Goal: Communication & Community: Share content

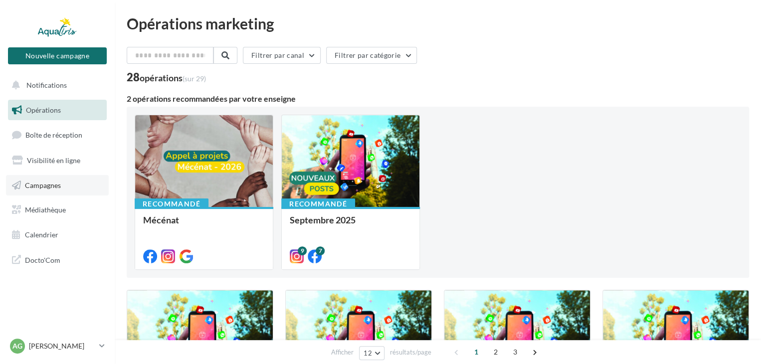
click at [38, 187] on span "Campagnes" at bounding box center [43, 185] width 36 height 8
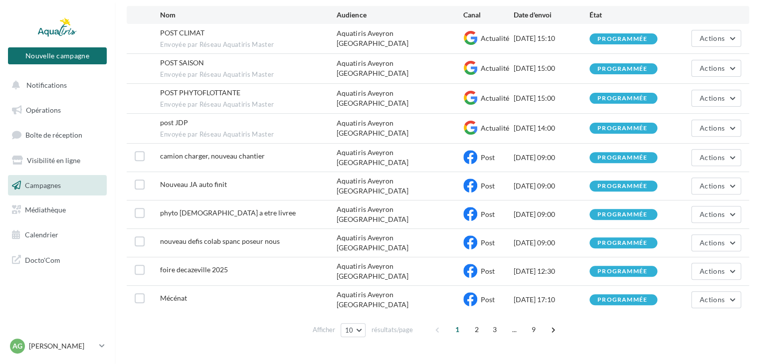
scroll to position [107, 0]
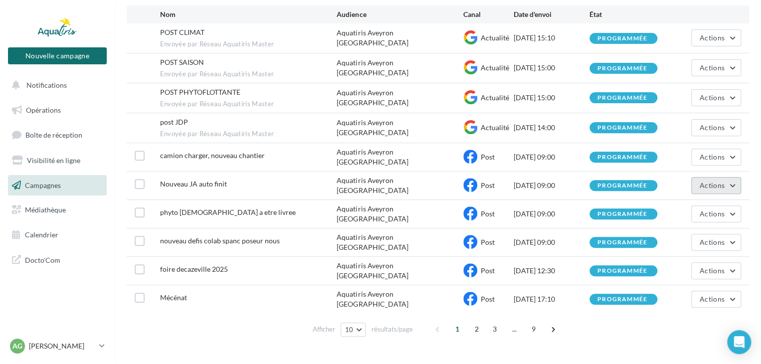
click at [710, 181] on span "Actions" at bounding box center [712, 185] width 25 height 8
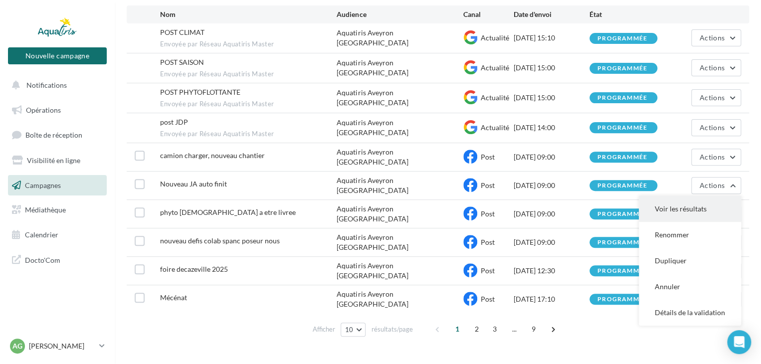
click at [678, 198] on button "Voir les résultats" at bounding box center [690, 209] width 102 height 26
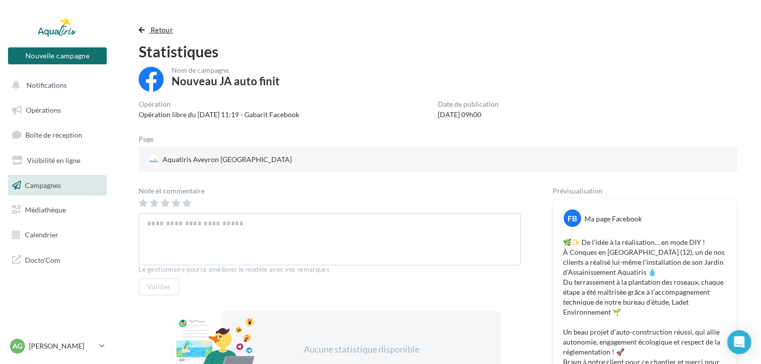
click at [144, 29] on span "button" at bounding box center [142, 29] width 6 height 7
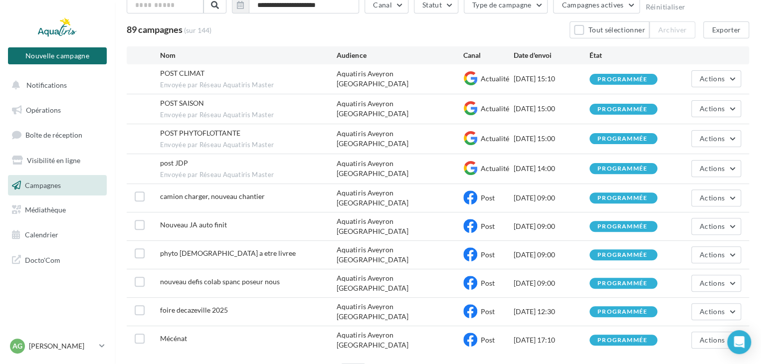
scroll to position [107, 0]
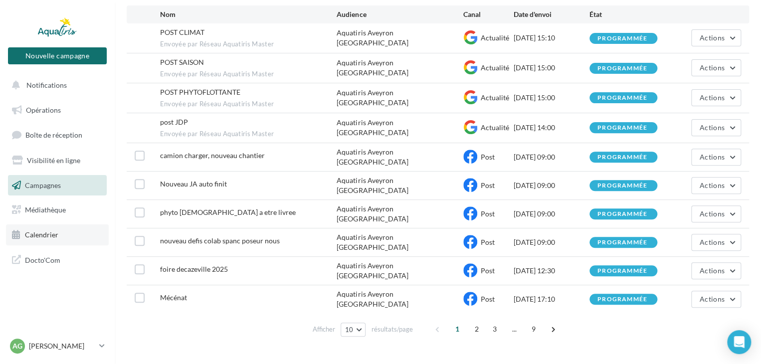
click at [56, 238] on span "Calendrier" at bounding box center [41, 234] width 33 height 8
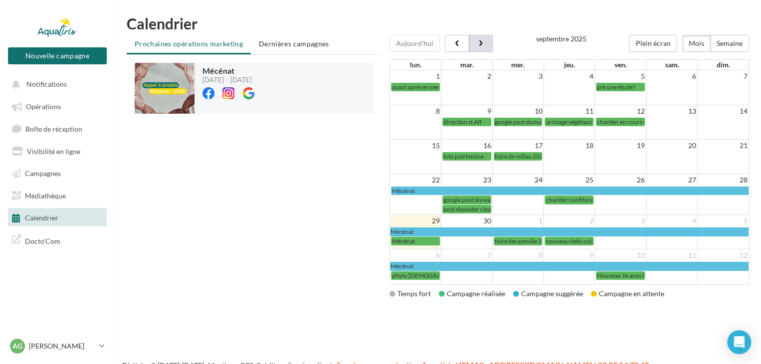
click at [489, 47] on button "button" at bounding box center [481, 43] width 24 height 17
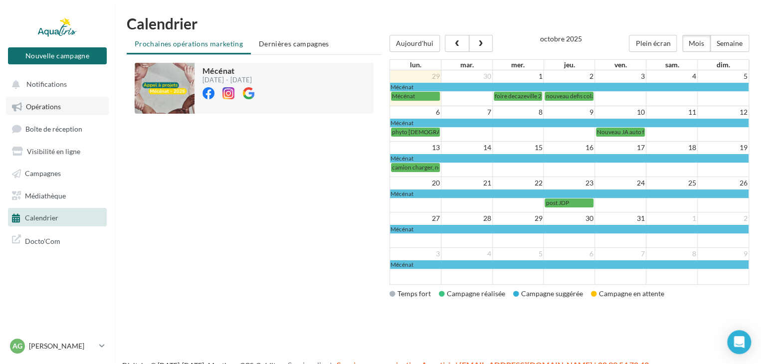
click at [44, 105] on span "Opérations" at bounding box center [43, 106] width 35 height 8
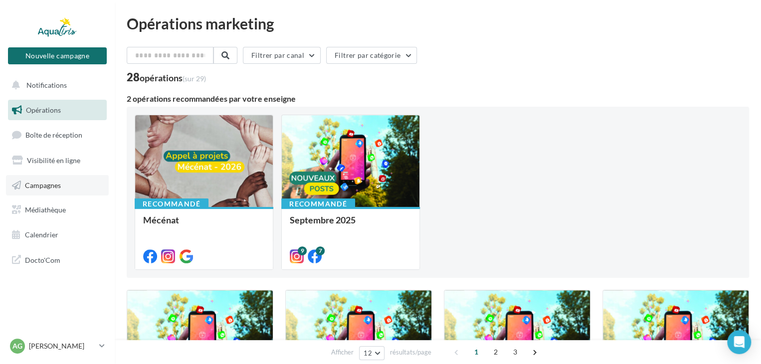
click at [45, 188] on span "Campagnes" at bounding box center [43, 185] width 36 height 8
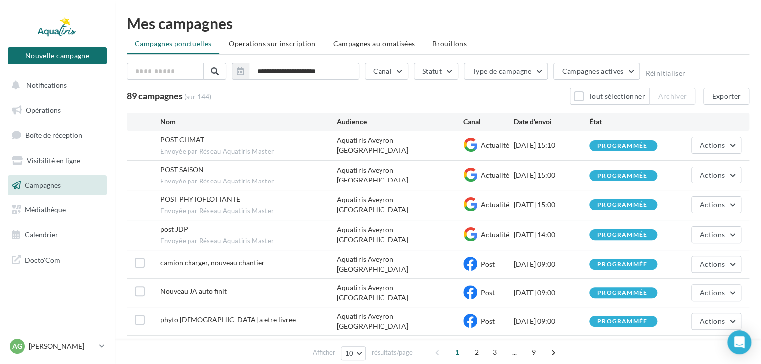
click at [450, 53] on ul "Campagnes ponctuelles Operations sur inscription Campagnes automatisées Brouill…" at bounding box center [438, 45] width 622 height 20
click at [449, 44] on span "Brouillons" at bounding box center [449, 43] width 34 height 8
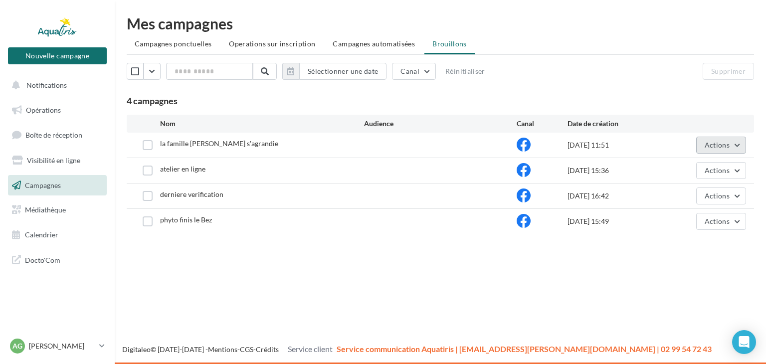
click at [738, 144] on button "Actions" at bounding box center [721, 145] width 50 height 17
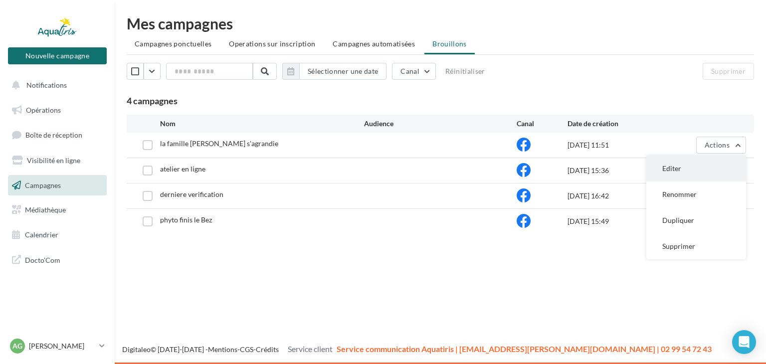
click at [681, 168] on button "Editer" at bounding box center [696, 169] width 100 height 26
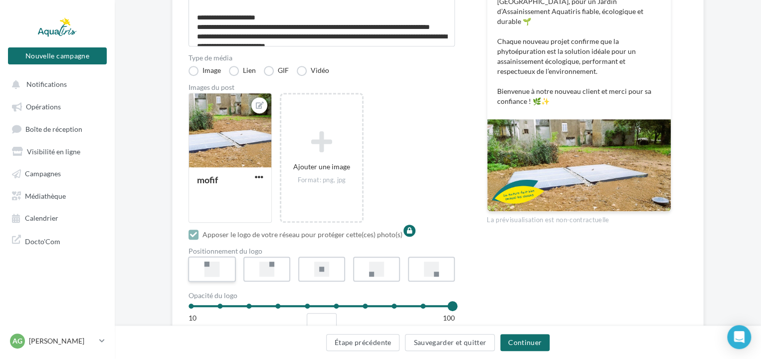
scroll to position [249, 0]
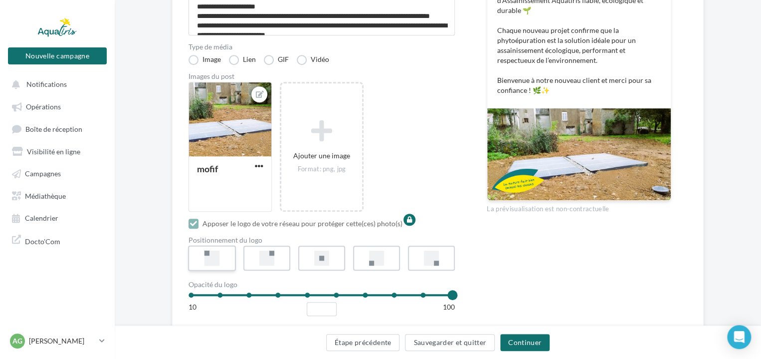
click at [213, 266] on div at bounding box center [211, 257] width 15 height 15
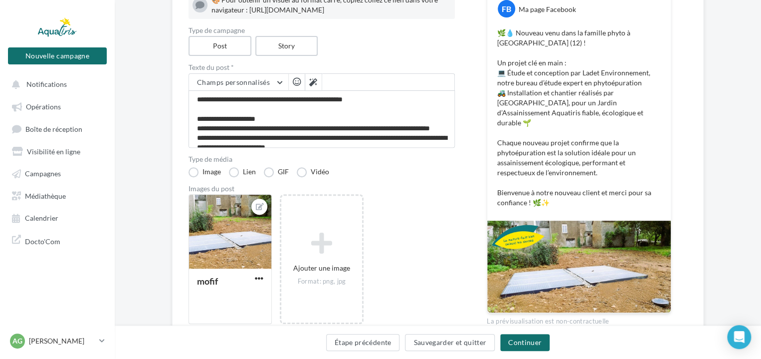
scroll to position [199, 0]
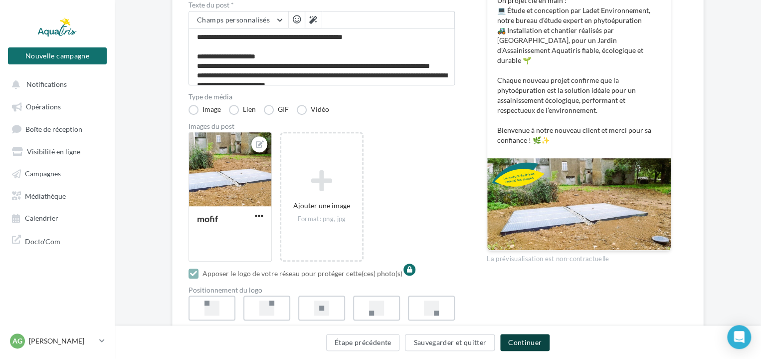
click at [523, 347] on button "Continuer" at bounding box center [524, 342] width 49 height 17
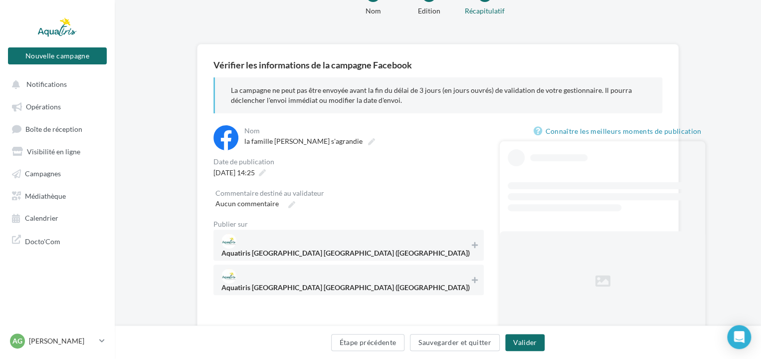
scroll to position [95, 0]
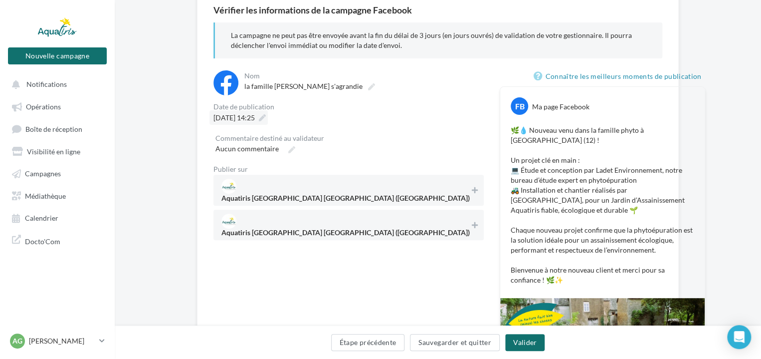
click at [268, 118] on div "[DATE] 14:25" at bounding box center [238, 117] width 58 height 14
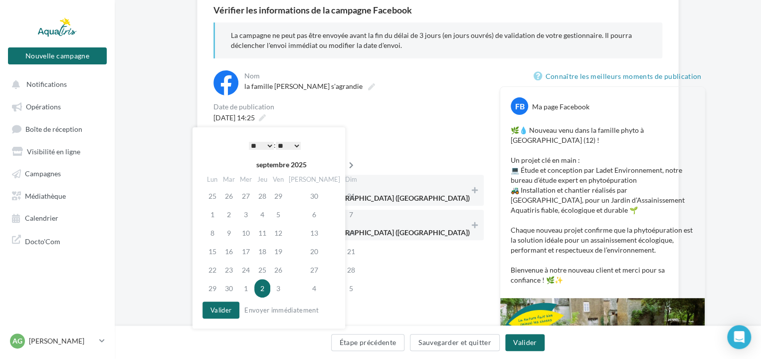
click at [345, 166] on icon at bounding box center [351, 165] width 12 height 7
click at [210, 256] on td "20" at bounding box center [212, 251] width 16 height 18
click at [268, 147] on select "* * * * * * * * * * ** ** ** ** ** ** ** ** ** ** ** ** ** **" at bounding box center [261, 146] width 25 height 8
click at [219, 310] on button "Valider" at bounding box center [220, 309] width 37 height 17
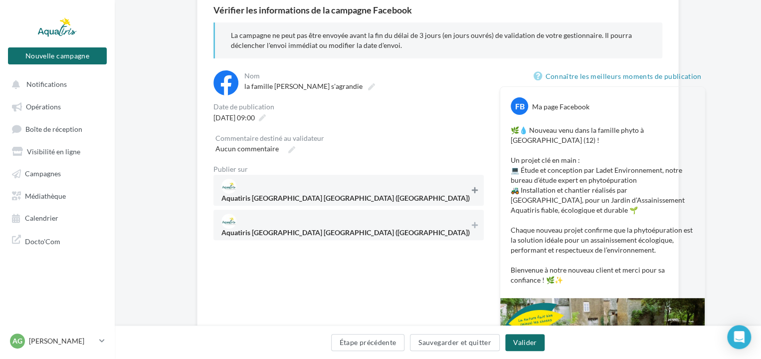
click at [472, 187] on icon at bounding box center [475, 190] width 6 height 7
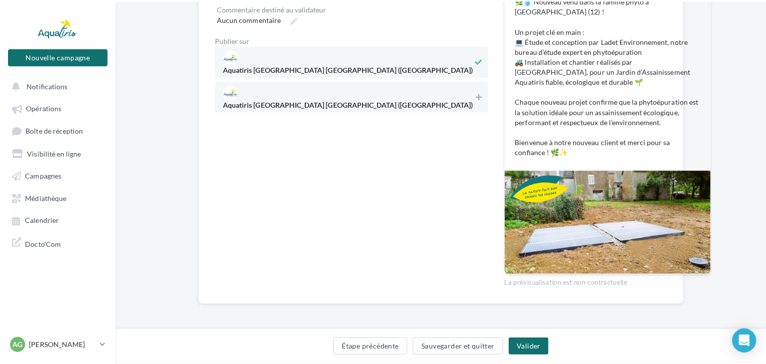
scroll to position [175, 0]
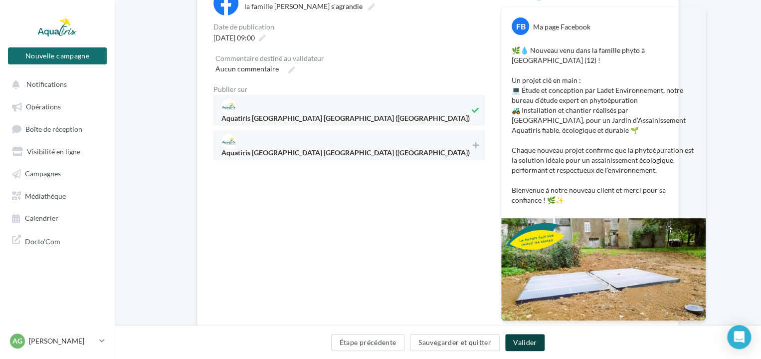
click at [535, 340] on button "Valider" at bounding box center [524, 342] width 39 height 17
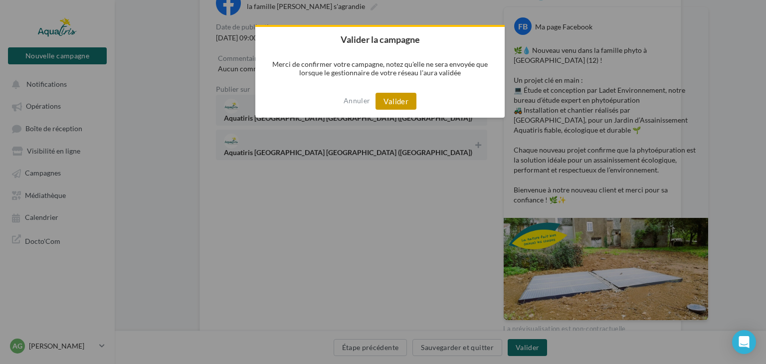
click at [407, 102] on button "Valider" at bounding box center [395, 101] width 41 height 17
